Goal: Task Accomplishment & Management: Complete application form

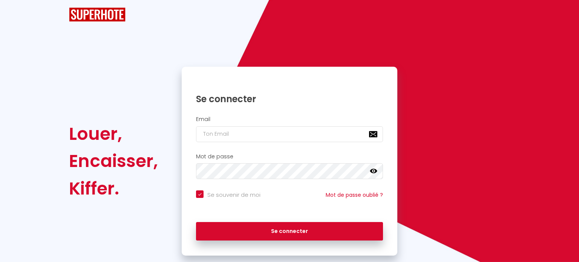
checkbox input "true"
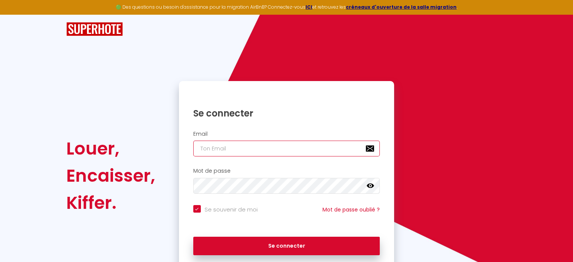
click at [261, 149] on input "email" at bounding box center [286, 149] width 187 height 16
type input "[PERSON_NAME][EMAIL_ADDRESS][DOMAIN_NAME]"
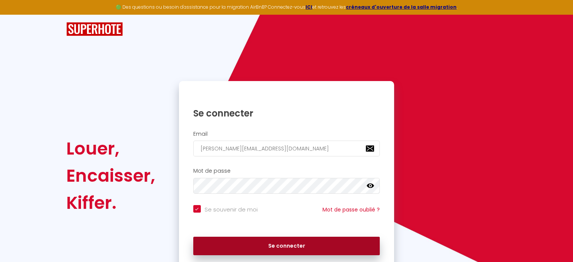
click at [258, 237] on button "Se connecter" at bounding box center [286, 246] width 187 height 19
checkbox input "true"
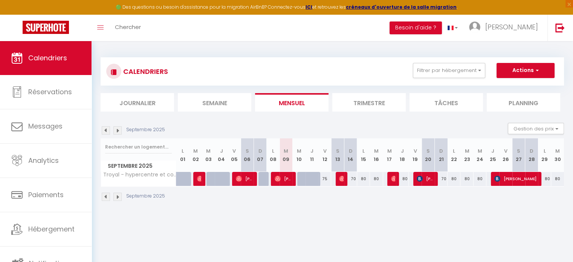
click at [118, 129] on img at bounding box center [117, 130] width 8 height 8
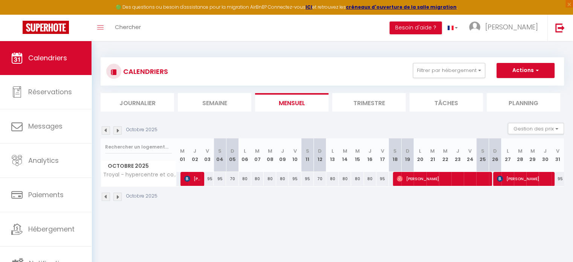
click at [106, 129] on img at bounding box center [106, 130] width 8 height 8
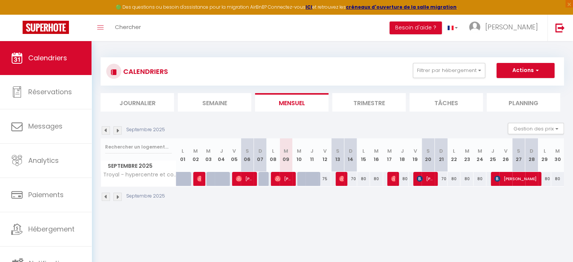
click at [309, 182] on div at bounding box center [312, 179] width 13 height 14
type input "65"
type input "Jeu 11 Septembre 2025"
type input "Ven 12 Septembre 2025"
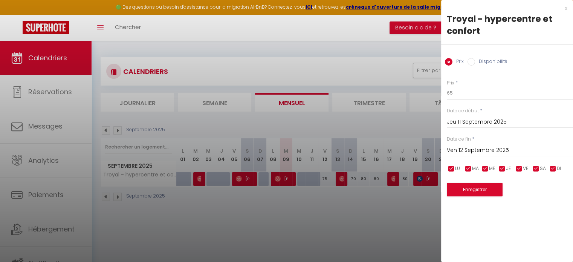
click at [305, 198] on div at bounding box center [286, 131] width 573 height 262
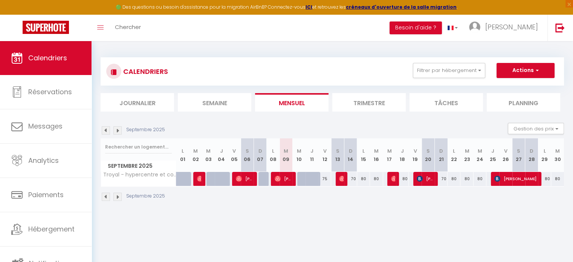
click at [121, 134] on img at bounding box center [117, 130] width 8 height 8
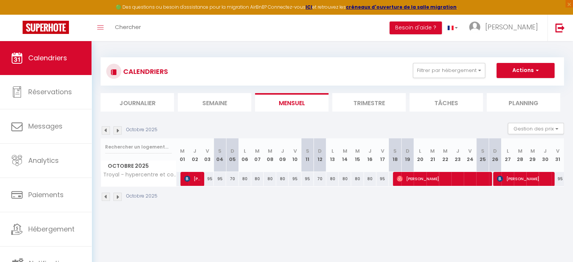
click at [121, 133] on img at bounding box center [117, 130] width 8 height 8
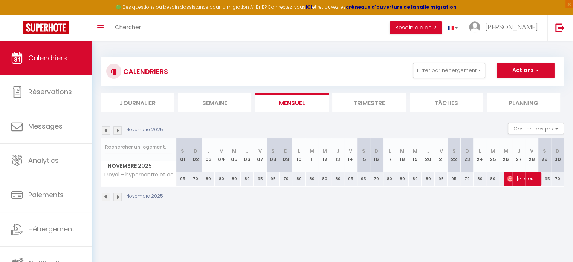
click at [107, 132] on img at bounding box center [106, 130] width 8 height 8
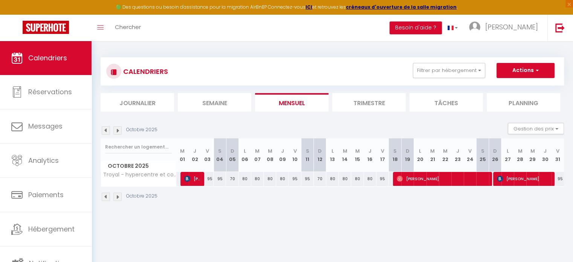
click at [107, 132] on img at bounding box center [106, 130] width 8 height 8
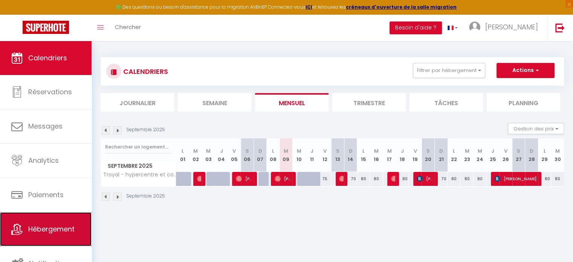
click at [48, 219] on link "Hébergement" at bounding box center [46, 229] width 92 height 34
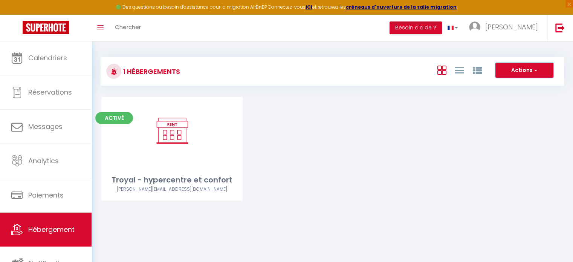
click at [515, 77] on button "Actions" at bounding box center [525, 70] width 58 height 15
click at [513, 85] on li "Créer un Hébergement" at bounding box center [518, 86] width 69 height 8
select select "3"
select select "2"
select select "1"
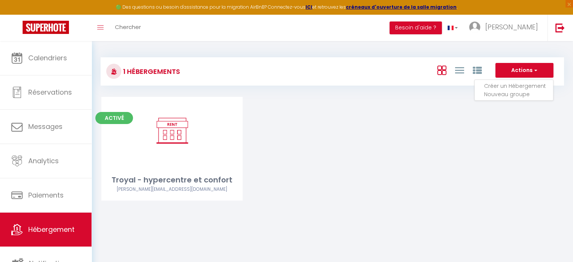
select select "1"
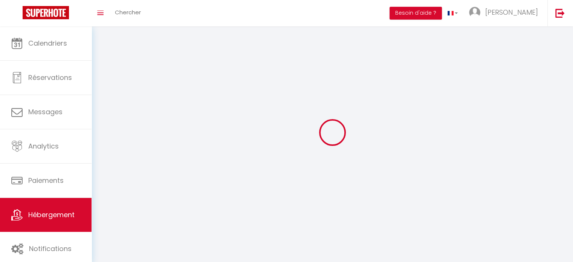
select select
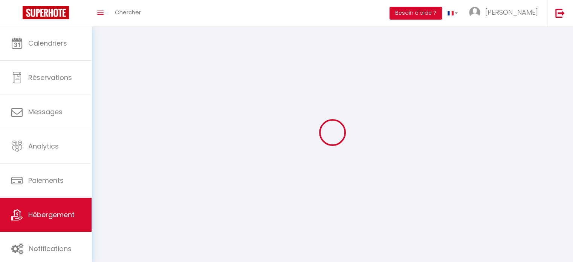
select select
checkbox input "false"
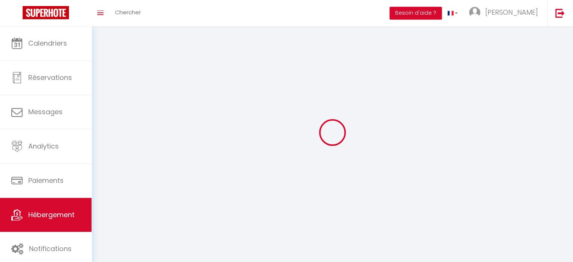
select select
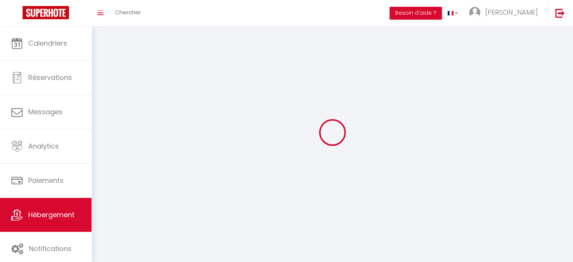
select select
checkbox input "false"
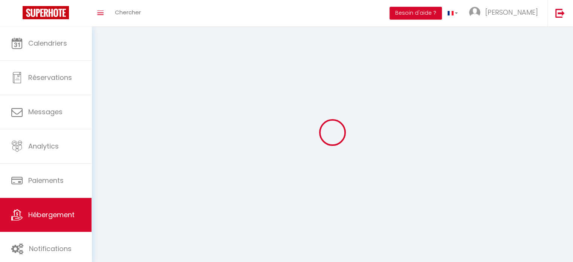
checkbox input "false"
select select
select select "1"
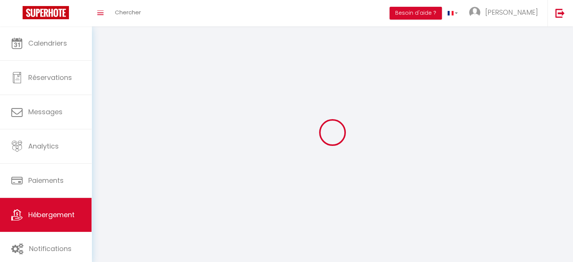
select select "28"
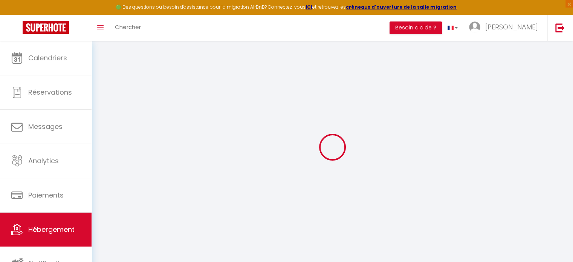
select select
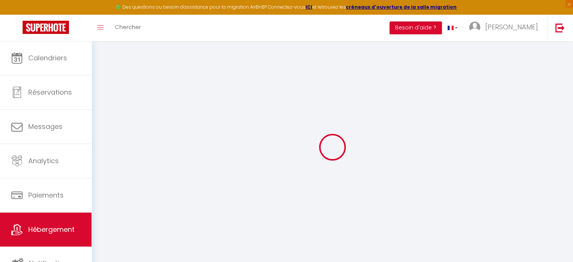
select select
checkbox input "false"
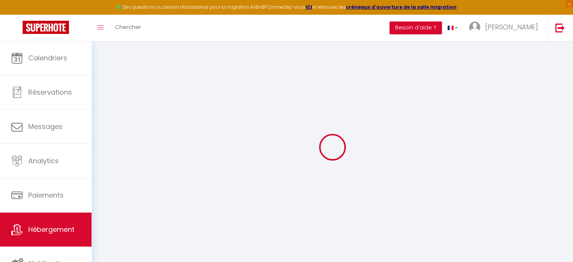
select select
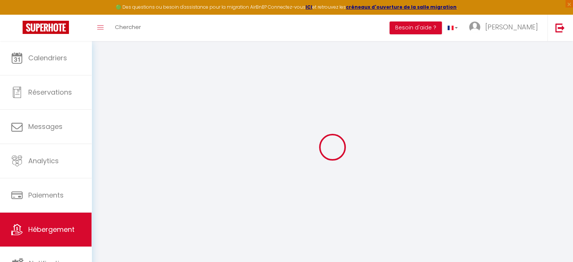
select select
checkbox input "false"
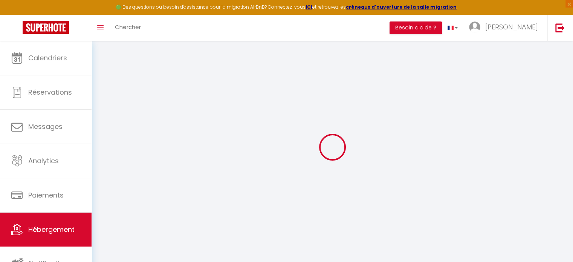
checkbox input "false"
select select
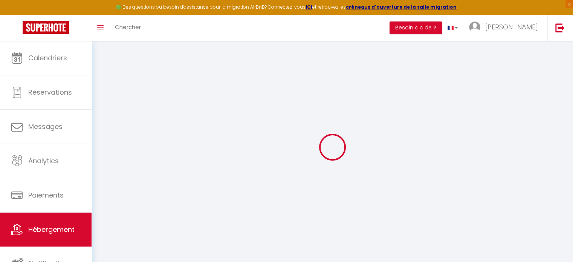
checkbox input "false"
select select
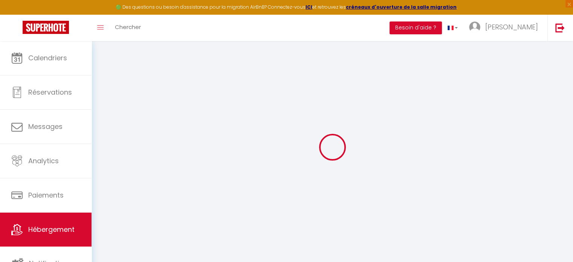
select select
checkbox input "false"
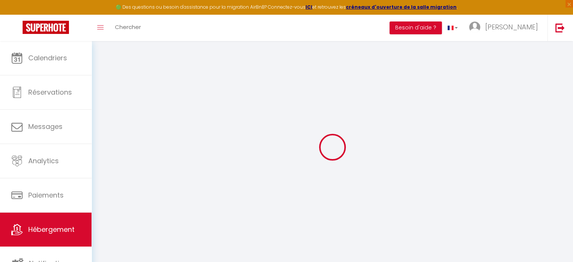
checkbox input "false"
select select
select select "15:00"
select select "23:45"
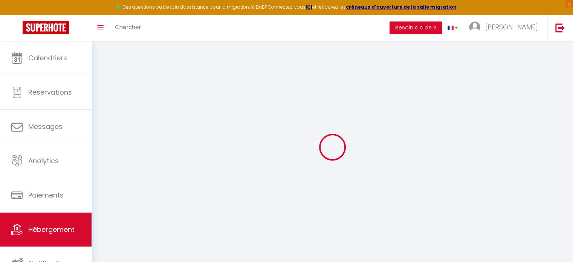
select select "11:00"
select select "30"
select select "120"
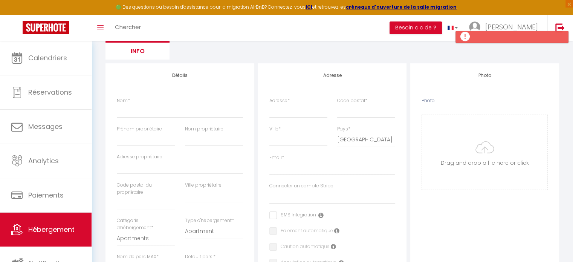
scroll to position [75, 0]
click at [142, 110] on input "Nom *" at bounding box center [180, 109] width 126 height 14
type input "F"
select select
checkbox input "false"
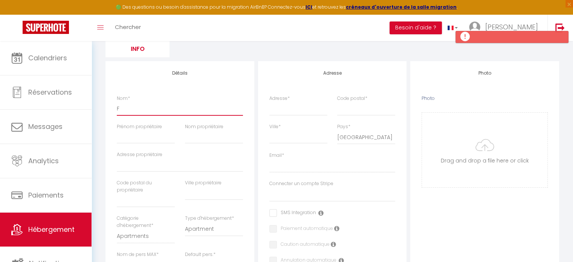
checkbox input "false"
select select
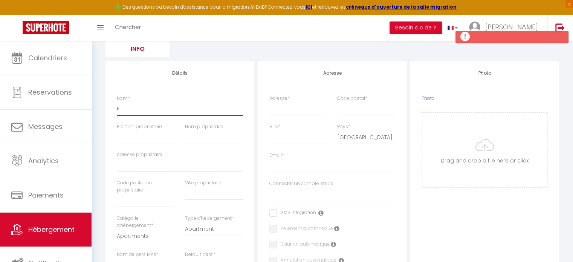
type input "Fe"
select select
checkbox input "false"
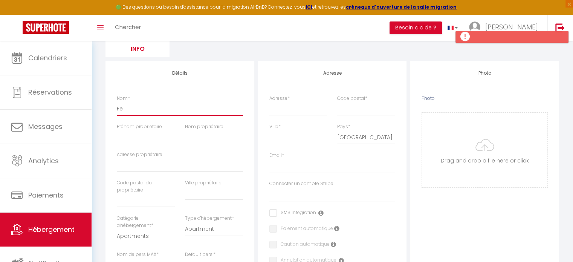
checkbox input "false"
select select
type input "Fea"
select select
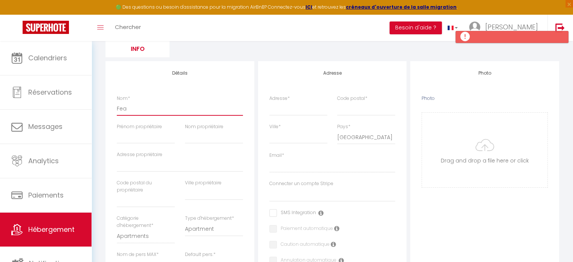
checkbox input "false"
select select
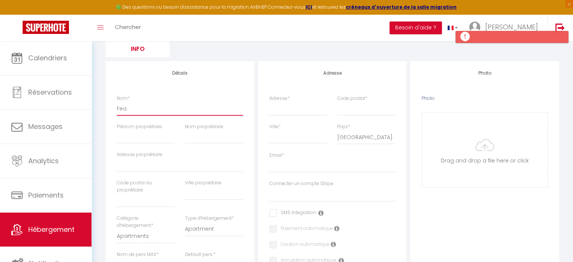
select select
type input "Feat"
select select
checkbox input "false"
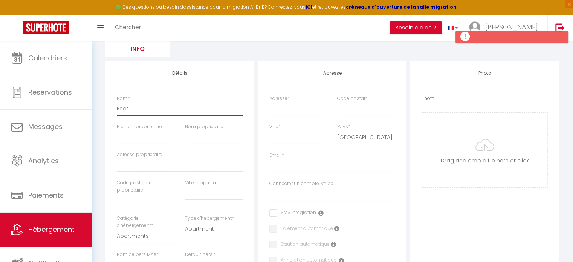
checkbox input "false"
select select
type input "Feath"
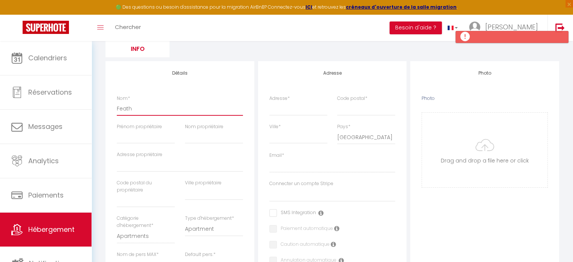
select select
checkbox input "false"
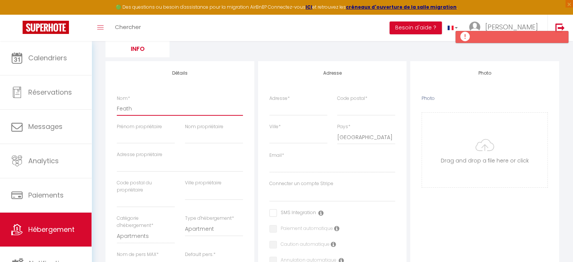
select select
type input "Feathe"
select select
checkbox input "false"
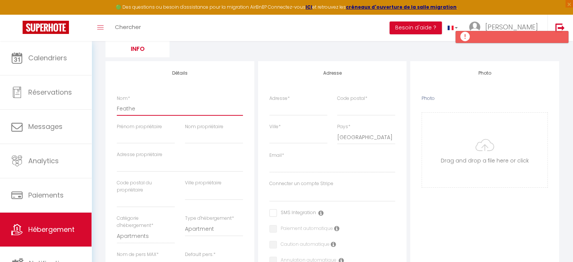
checkbox input "false"
select select
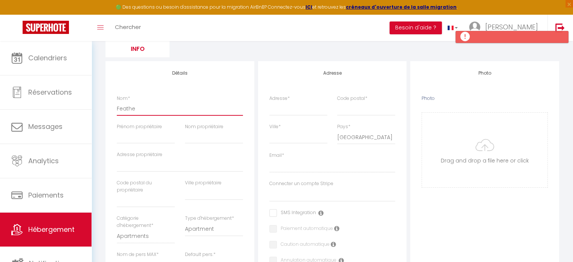
type input "Feather"
select select
checkbox input "false"
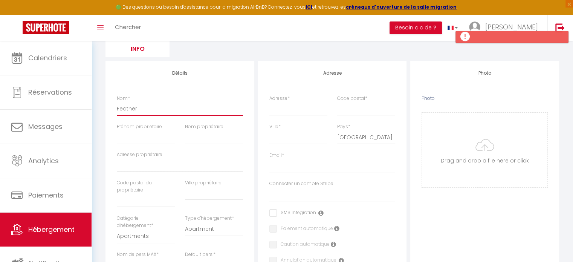
checkbox input "false"
select select
type input "Feather"
select select
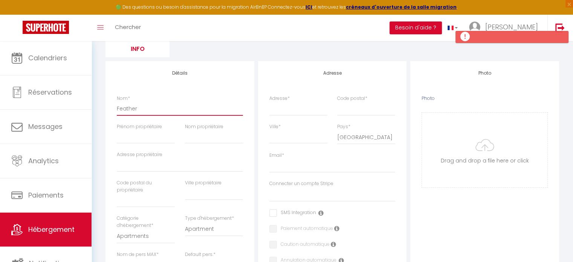
checkbox input "false"
select select
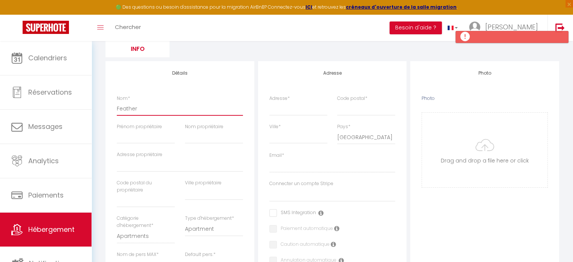
select select
type input "Feather r"
select select
checkbox input "false"
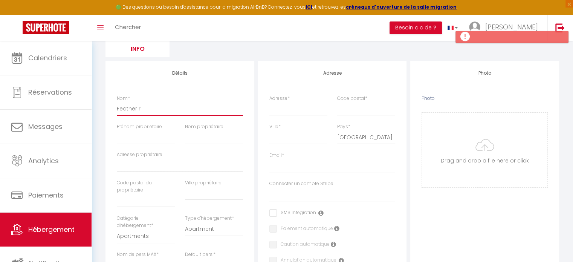
checkbox input "false"
select select
type input "Feather ro"
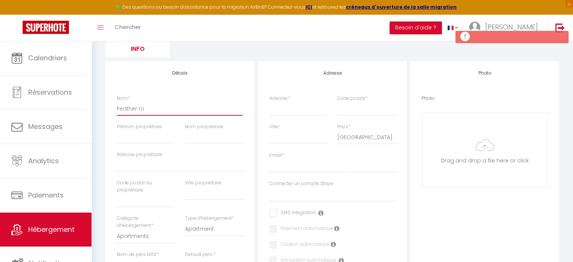
select select
checkbox input "false"
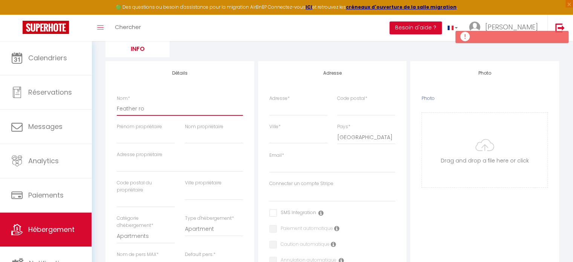
select select
type input "Feather roo"
select select
checkbox input "false"
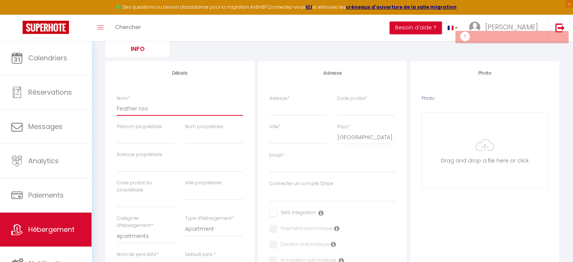
checkbox input "false"
select select
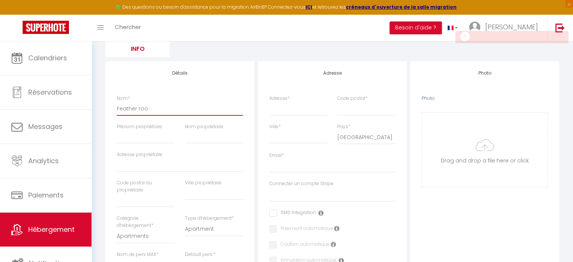
type input "Feather room"
select select
checkbox input "false"
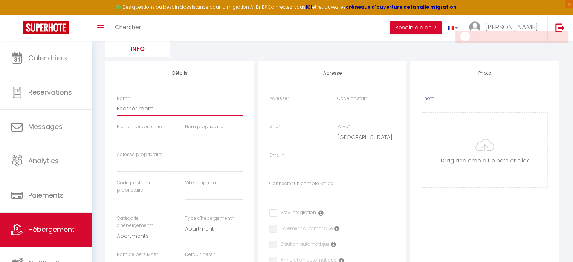
checkbox input "false"
select select
type input "Feather room"
select select
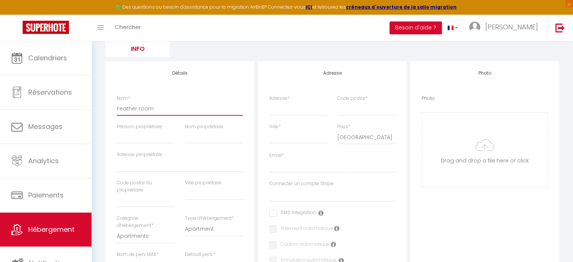
checkbox input "false"
select select
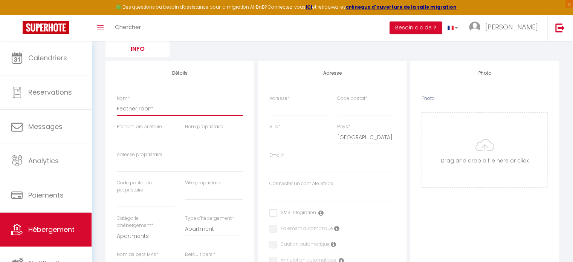
select select
type input "Feather room -"
select select
checkbox input "false"
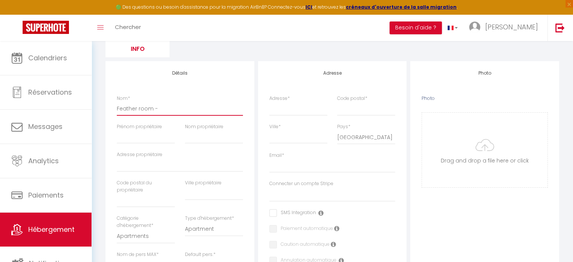
checkbox input "false"
select select
type input "Feather room -"
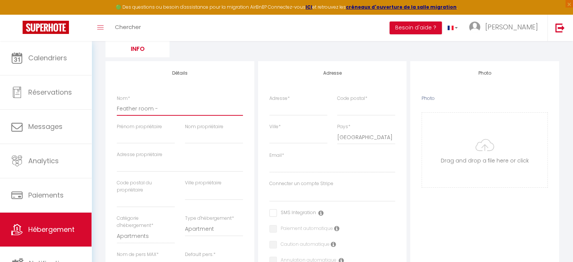
select select
checkbox input "false"
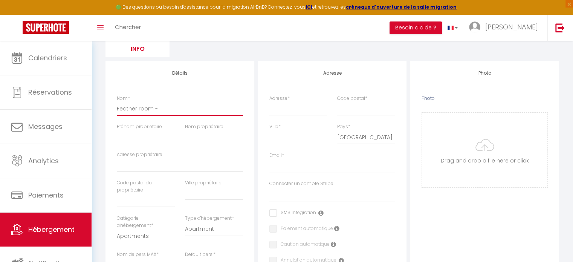
select select
type input "Feather room - v"
click at [279, 110] on input "Adresse *" at bounding box center [299, 109] width 58 height 14
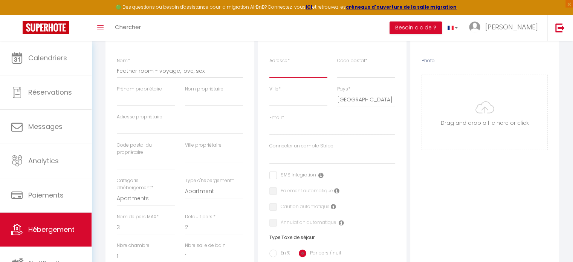
scroll to position [151, 0]
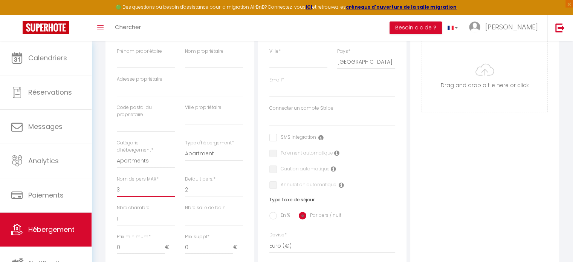
click at [135, 194] on select "1 2 3 4 5 6 7 8 9 10 11 12 13 14" at bounding box center [146, 189] width 58 height 14
click at [117, 182] on select "1 2 3 4 5 6 7 8 9 10 11 12 13 14" at bounding box center [146, 189] width 58 height 14
click at [121, 217] on select "0 1 2 3 4 5 6 7 8 9 10 11 12 13" at bounding box center [146, 218] width 58 height 14
click at [117, 211] on select "0 1 2 3 4 5 6 7 8 9 10 11 12 13" at bounding box center [146, 218] width 58 height 14
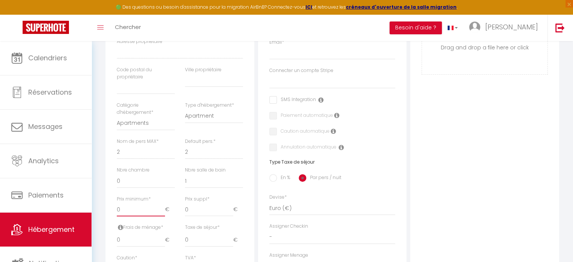
click at [131, 211] on input "0" at bounding box center [141, 210] width 48 height 14
click at [132, 240] on input "0" at bounding box center [141, 240] width 48 height 14
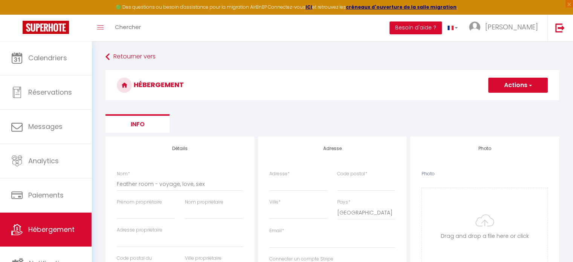
scroll to position [0, 0]
click at [280, 173] on label "Adresse *" at bounding box center [280, 173] width 20 height 7
click at [280, 177] on input "Adresse *" at bounding box center [299, 184] width 58 height 14
click at [290, 181] on input "99 avenue major general [PERSON_NAME]" at bounding box center [299, 184] width 58 height 14
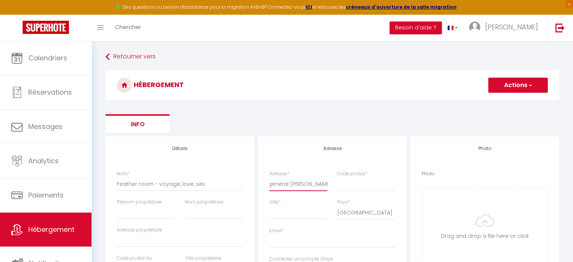
scroll to position [0, 46]
click at [282, 182] on input "99 avenue major general [PERSON_NAME]" at bounding box center [299, 184] width 58 height 14
click at [271, 185] on input "[STREET_ADDRESS][PERSON_NAME]" at bounding box center [299, 184] width 58 height 14
click at [349, 185] on input "Code postal *" at bounding box center [366, 184] width 58 height 14
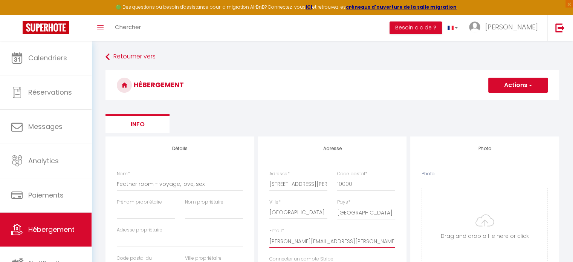
click at [297, 242] on input "[PERSON_NAME][EMAIL_ADDRESS][PERSON_NAME][DOMAIN_NAME]" at bounding box center [333, 241] width 126 height 14
click at [341, 242] on input "[PERSON_NAME][EMAIL_ADDRESS][PERSON_NAME][DOMAIN_NAME]" at bounding box center [333, 241] width 126 height 14
drag, startPoint x: 341, startPoint y: 242, endPoint x: 363, endPoint y: 240, distance: 22.3
click at [363, 240] on input "[PERSON_NAME][EMAIL_ADDRESS][PERSON_NAME][DOMAIN_NAME]" at bounding box center [333, 241] width 126 height 14
click at [384, 244] on input "[PERSON_NAME][EMAIL_ADDRESS][DOMAIN_NAME]" at bounding box center [333, 241] width 126 height 14
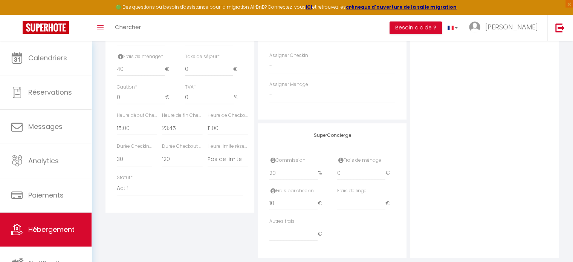
scroll to position [373, 0]
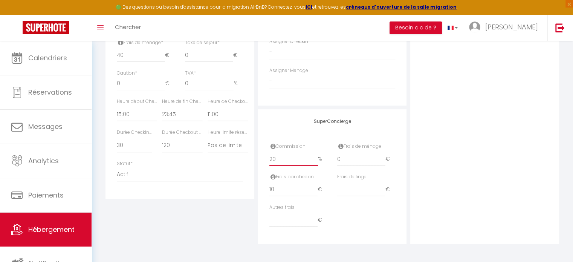
click at [293, 158] on input "20" at bounding box center [294, 159] width 49 height 14
click at [314, 160] on input "19.99" at bounding box center [294, 159] width 49 height 14
click at [314, 160] on input "19.98" at bounding box center [294, 159] width 49 height 14
click at [314, 160] on input "19.96" at bounding box center [294, 159] width 49 height 14
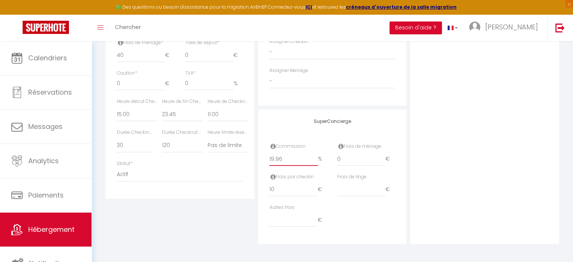
click at [290, 160] on input "19.96" at bounding box center [294, 159] width 49 height 14
click at [316, 158] on input "19.97" at bounding box center [294, 159] width 49 height 14
click at [316, 158] on input "19.98" at bounding box center [294, 159] width 49 height 14
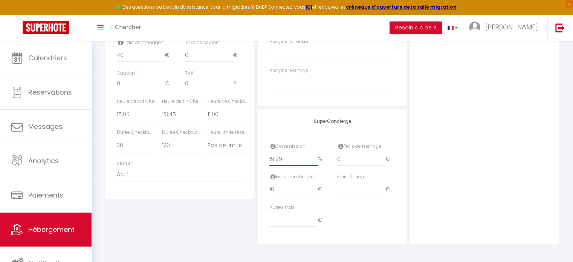
click at [316, 158] on input "19.99" at bounding box center [294, 159] width 49 height 14
click at [316, 158] on input "20" at bounding box center [294, 159] width 49 height 14
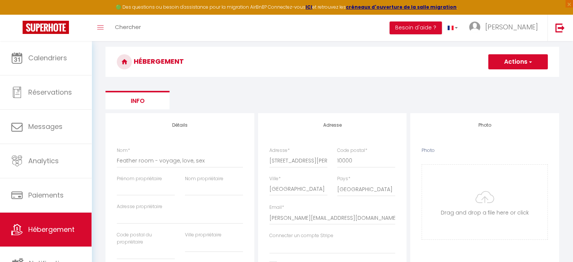
scroll to position [0, 0]
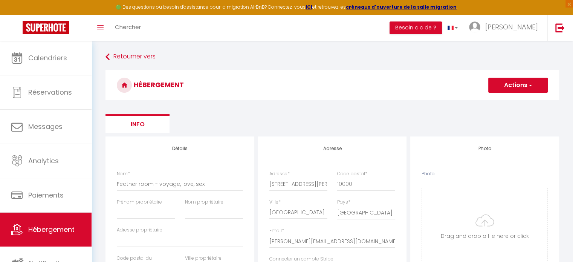
click at [530, 84] on span "button" at bounding box center [530, 85] width 5 height 8
click at [521, 100] on input "Enregistrer" at bounding box center [510, 102] width 28 height 8
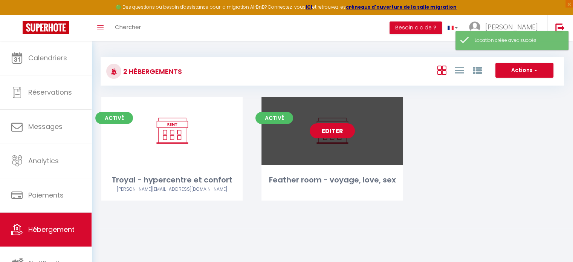
click at [335, 132] on link "Editer" at bounding box center [332, 130] width 45 height 15
click at [335, 131] on link "Editer" at bounding box center [332, 130] width 45 height 15
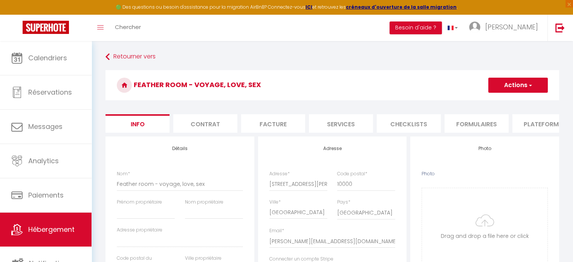
scroll to position [0, 225]
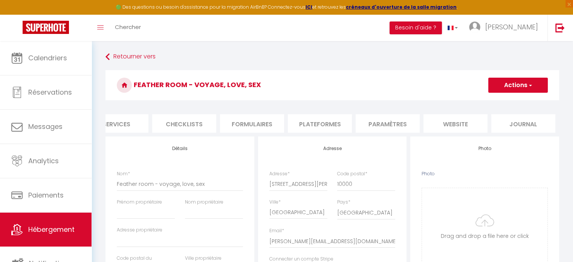
click at [329, 120] on li "Plateformes" at bounding box center [320, 123] width 64 height 18
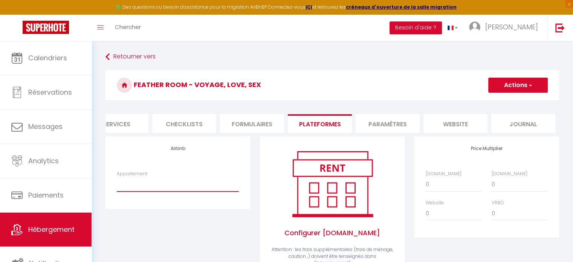
click at [158, 189] on select "Feather room - voyage, love, sex - [PERSON_NAME][EMAIL_ADDRESS][DOMAIN_NAME]" at bounding box center [178, 184] width 122 height 14
click at [117, 183] on select "Feather room - voyage, love, sex - [PERSON_NAME][EMAIL_ADDRESS][DOMAIN_NAME]" at bounding box center [178, 184] width 122 height 14
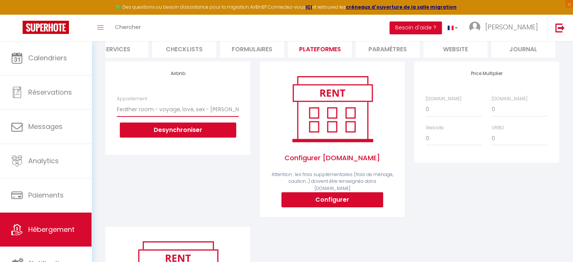
scroll to position [38, 0]
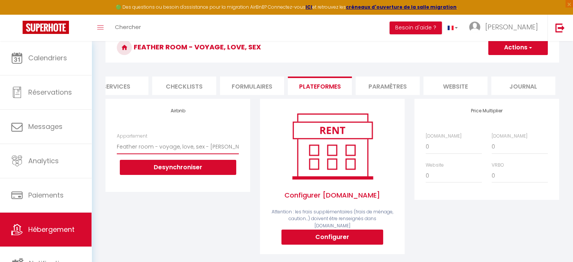
click at [213, 150] on select "Feather room - voyage, love, sex - [PERSON_NAME][EMAIL_ADDRESS][DOMAIN_NAME]" at bounding box center [178, 146] width 122 height 14
click at [233, 151] on select "Feather room - voyage, love, sex - [PERSON_NAME][EMAIL_ADDRESS][DOMAIN_NAME]" at bounding box center [178, 146] width 122 height 14
click at [516, 46] on button "Actions" at bounding box center [519, 47] width 60 height 15
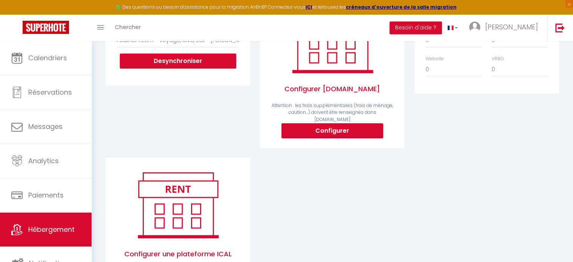
scroll to position [151, 0]
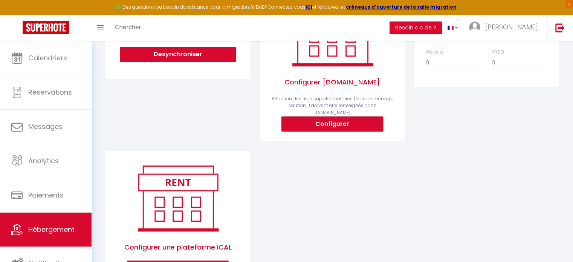
click at [353, 125] on button "Configurer" at bounding box center [333, 123] width 102 height 15
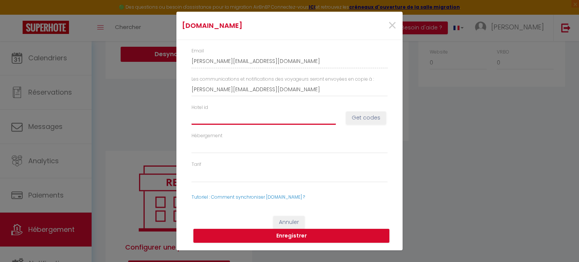
click at [226, 117] on input "Hotel id" at bounding box center [263, 118] width 144 height 14
click at [395, 31] on span "×" at bounding box center [391, 25] width 9 height 23
